Goal: Task Accomplishment & Management: Use online tool/utility

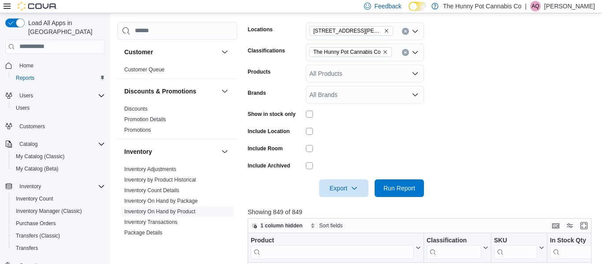
scroll to position [91, 0]
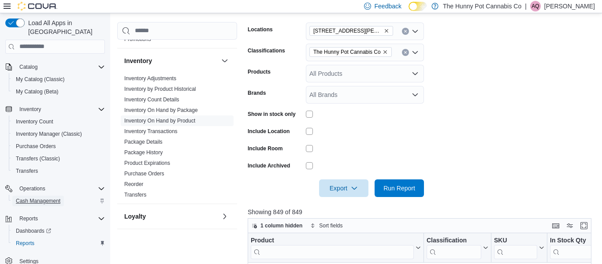
click at [46, 198] on span "Cash Management" at bounding box center [38, 201] width 45 height 7
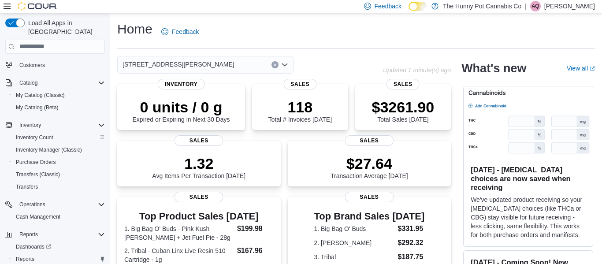
scroll to position [65, 0]
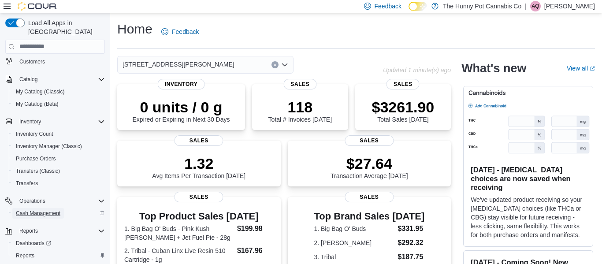
click at [36, 210] on span "Cash Management" at bounding box center [38, 213] width 45 height 7
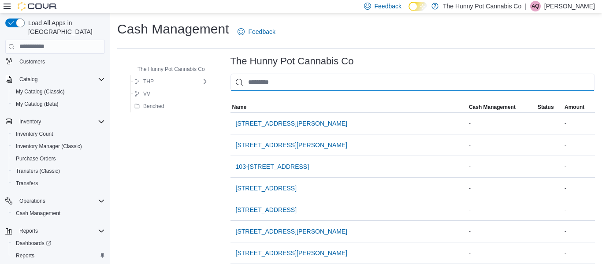
click at [306, 78] on input "This is a search bar. As you type, the results lower in the page will automatic…" at bounding box center [413, 83] width 365 height 18
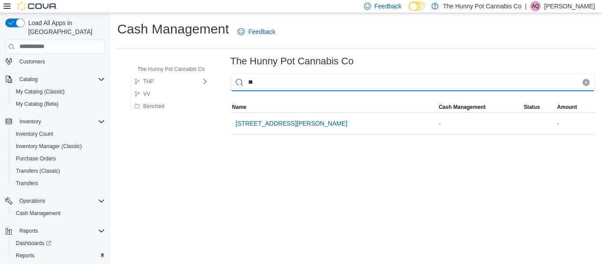
type input "***"
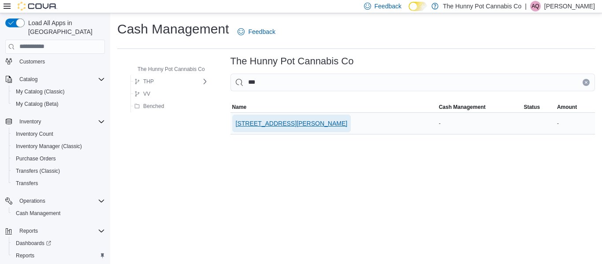
click at [284, 120] on span "[STREET_ADDRESS][PERSON_NAME]" at bounding box center [292, 123] width 112 height 9
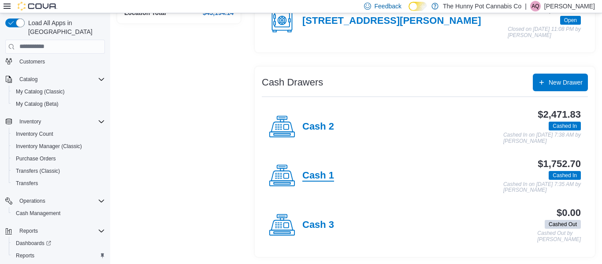
click at [326, 172] on h4 "Cash 1" at bounding box center [319, 175] width 32 height 11
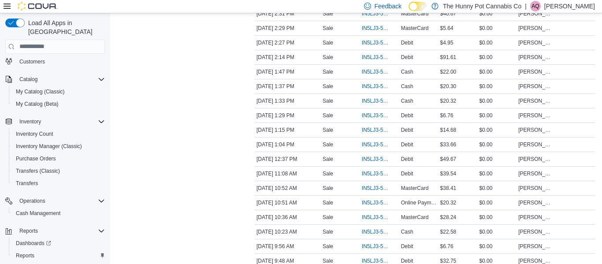
scroll to position [579, 0]
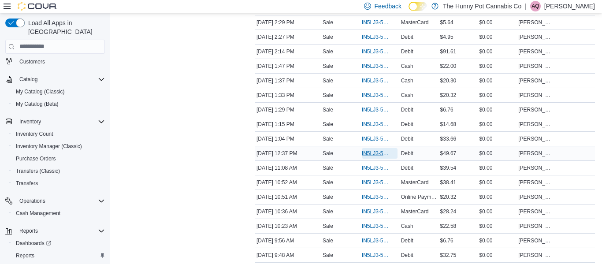
click at [375, 154] on span "IN5LJ3-5960094" at bounding box center [375, 153] width 27 height 7
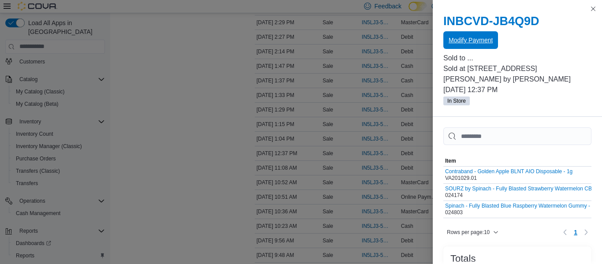
click at [476, 38] on span "Modify Payment" at bounding box center [471, 40] width 44 height 9
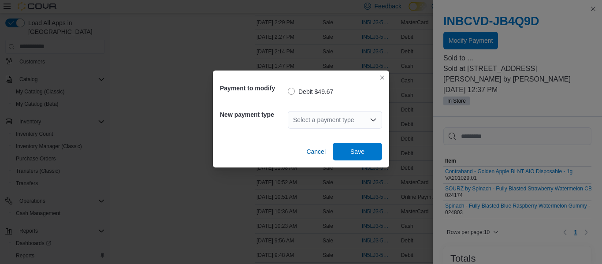
click at [318, 116] on div "Select a payment type" at bounding box center [335, 120] width 94 height 18
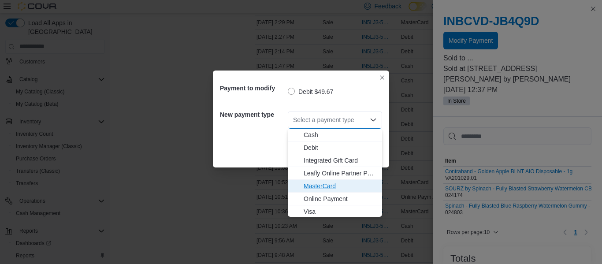
click at [311, 187] on span "MasterCard" at bounding box center [340, 186] width 73 height 9
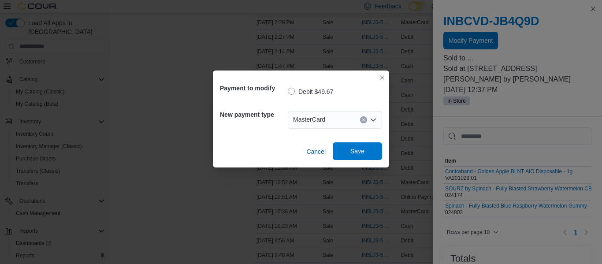
click at [350, 159] on span "Save" at bounding box center [357, 151] width 39 height 18
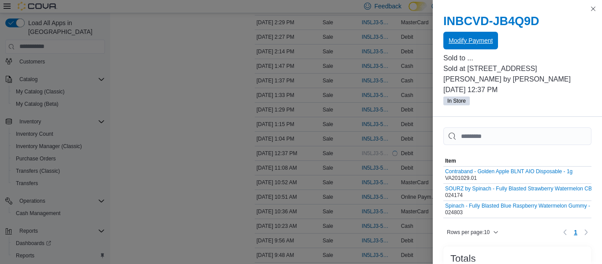
scroll to position [0, 0]
click at [595, 9] on button "Close this dialog" at bounding box center [593, 8] width 11 height 11
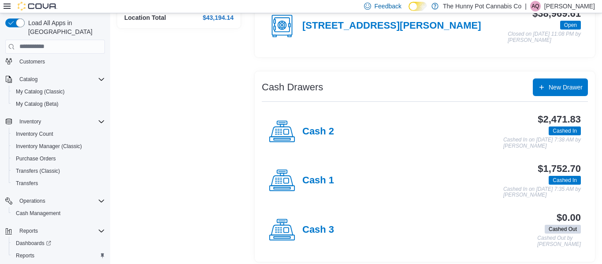
scroll to position [116, 0]
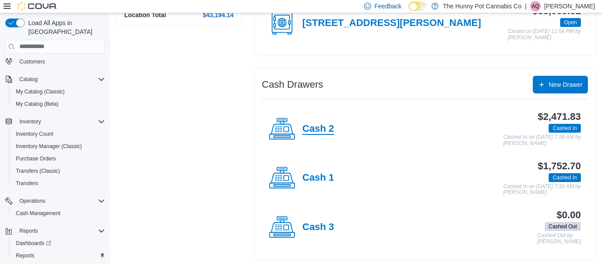
click at [326, 130] on h4 "Cash 2" at bounding box center [319, 128] width 32 height 11
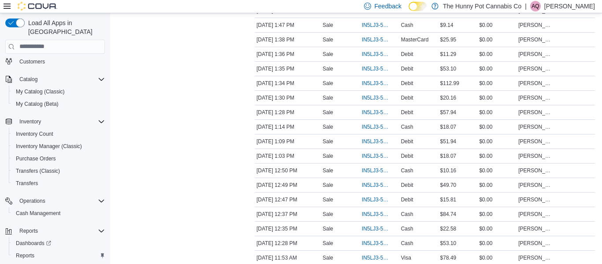
scroll to position [909, 0]
click at [369, 154] on span "IN5LJ3-5960261" at bounding box center [375, 155] width 27 height 7
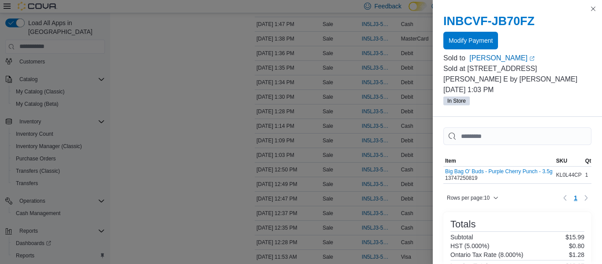
click at [457, 50] on div at bounding box center [518, 51] width 148 height 4
click at [458, 40] on span "Modify Payment" at bounding box center [471, 40] width 44 height 9
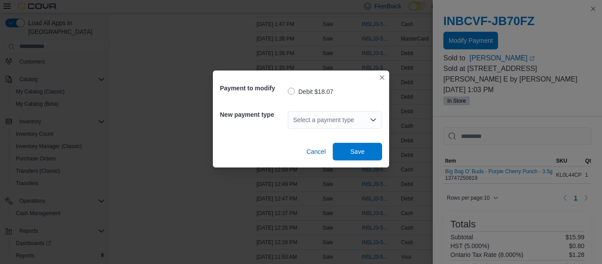
click at [304, 117] on div "Select a payment type" at bounding box center [335, 120] width 94 height 18
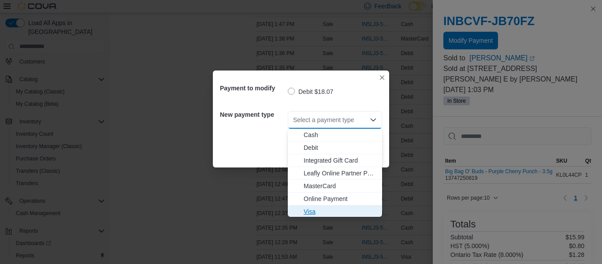
click at [309, 214] on span "Visa" at bounding box center [340, 211] width 73 height 9
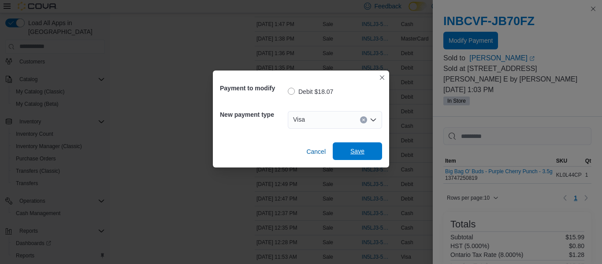
click at [362, 149] on span "Save" at bounding box center [358, 151] width 14 height 9
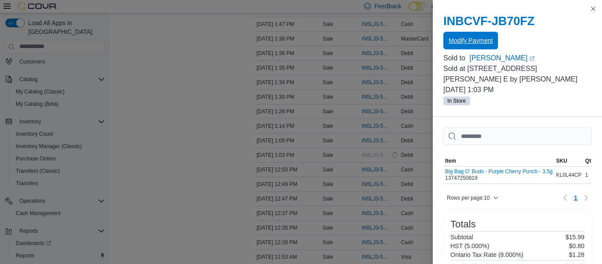
scroll to position [0, 0]
click at [593, 6] on button "Close this dialog" at bounding box center [593, 8] width 11 height 11
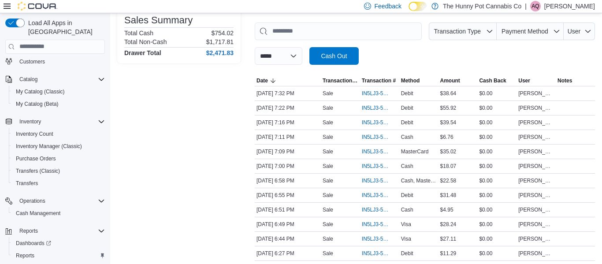
scroll to position [128, 0]
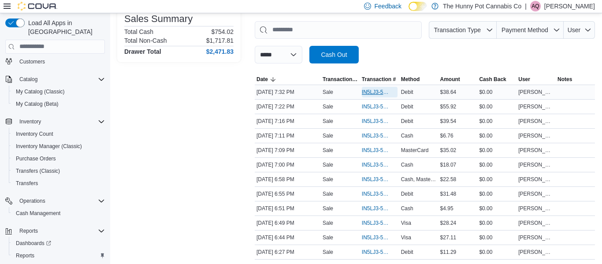
click at [370, 91] on span "IN5LJ3-5964226" at bounding box center [375, 92] width 27 height 7
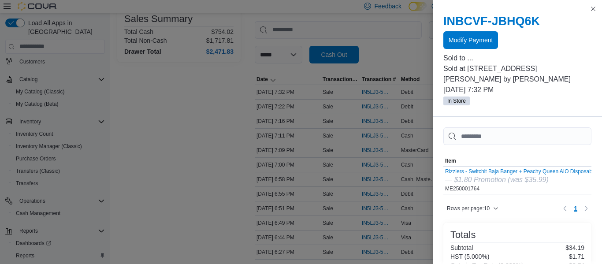
click at [475, 44] on span "Modify Payment" at bounding box center [471, 40] width 44 height 9
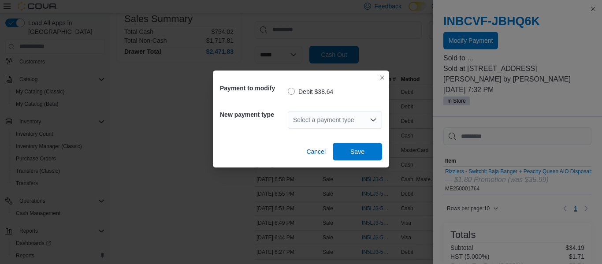
click at [321, 119] on div "Select a payment type" at bounding box center [335, 120] width 94 height 18
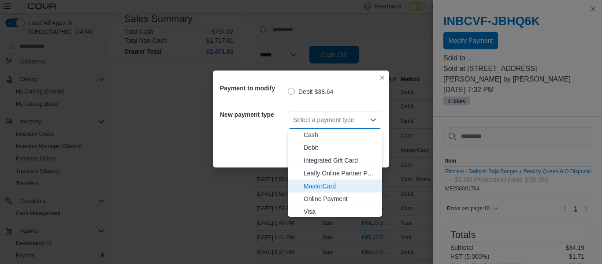
click at [319, 188] on span "MasterCard" at bounding box center [340, 186] width 73 height 9
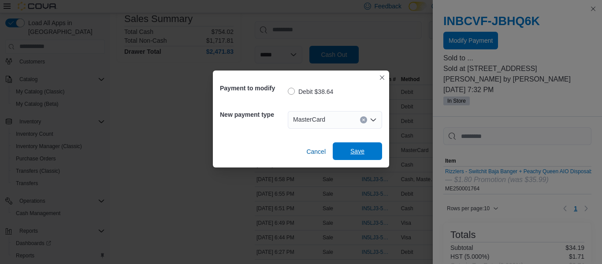
click at [362, 156] on span "Save" at bounding box center [357, 151] width 39 height 18
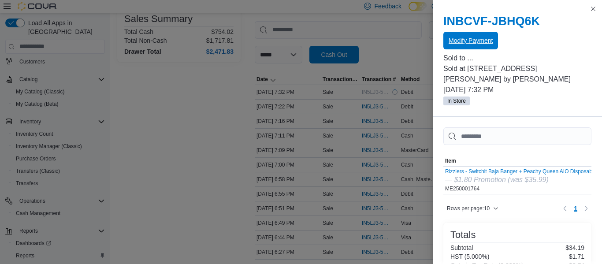
scroll to position [0, 0]
click at [594, 9] on button "Close this dialog" at bounding box center [593, 8] width 11 height 11
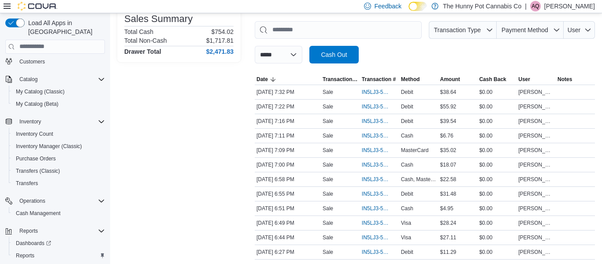
scroll to position [146, 0]
